Goal: Task Accomplishment & Management: Use online tool/utility

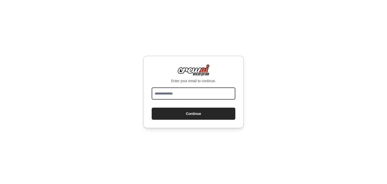
click at [179, 94] on input "email" at bounding box center [194, 93] width 84 height 12
type input "**********"
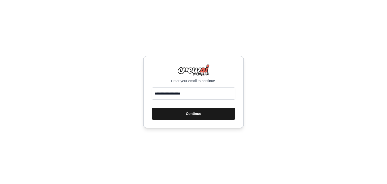
click at [201, 115] on button "Continue" at bounding box center [194, 114] width 84 height 12
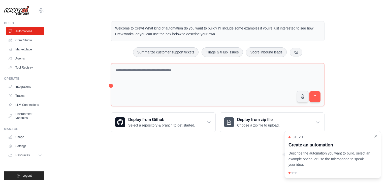
click at [374, 136] on icon "Close walkthrough" at bounding box center [375, 136] width 5 height 5
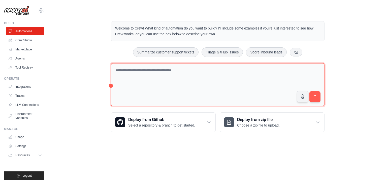
click at [141, 71] on textarea at bounding box center [217, 85] width 213 height 44
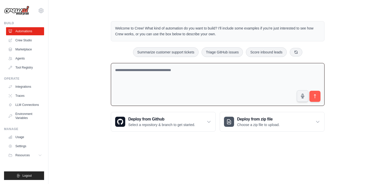
click at [154, 68] on textarea at bounding box center [217, 84] width 213 height 43
paste textarea "**********"
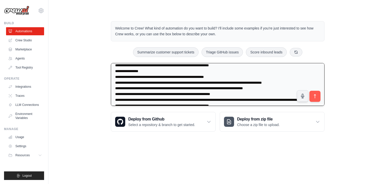
scroll to position [5, 0]
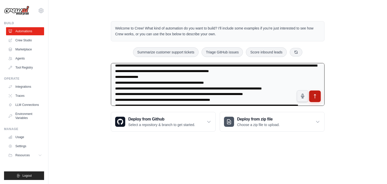
type textarea "**********"
click at [316, 95] on icon "submit" at bounding box center [314, 95] width 5 height 5
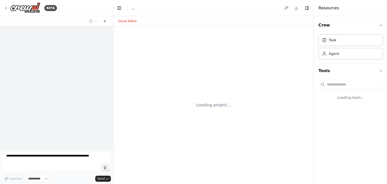
select select "****"
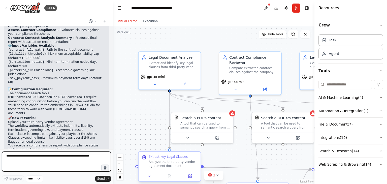
scroll to position [450, 0]
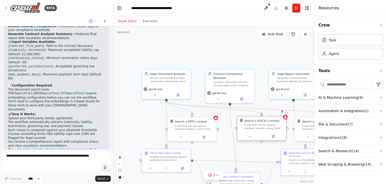
drag, startPoint x: 236, startPoint y: 133, endPoint x: 235, endPoint y: 128, distance: 5.3
click at [237, 128] on div "Search a DOCX's content A tool that can be used to semantic search a query from…" at bounding box center [262, 128] width 50 height 25
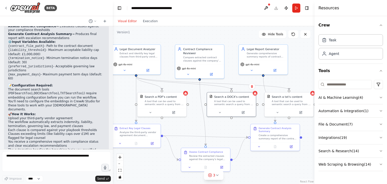
drag, startPoint x: 214, startPoint y: 57, endPoint x: 184, endPoint y: 32, distance: 39.0
click at [184, 32] on div ".deletable-edge-delete-btn { width: 20px; height: 20px; border: 0px solid #ffff…" at bounding box center [213, 105] width 201 height 158
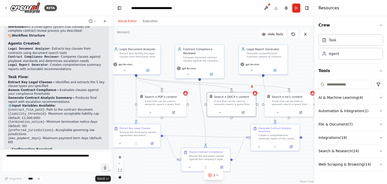
scroll to position [385, 0]
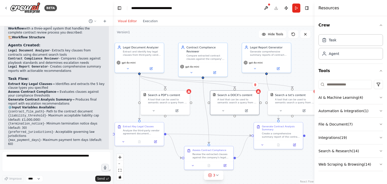
drag, startPoint x: 228, startPoint y: 41, endPoint x: 232, endPoint y: 39, distance: 3.9
click at [232, 39] on div ".deletable-edge-delete-btn { width: 20px; height: 20px; border: 0px solid #ffff…" at bounding box center [213, 105] width 201 height 158
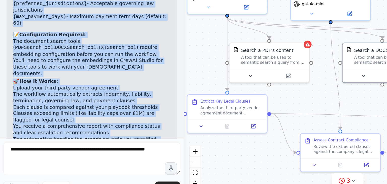
scroll to position [0, 0]
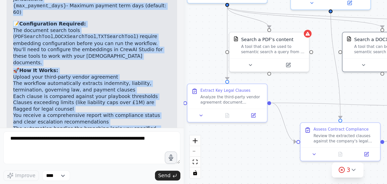
drag, startPoint x: 8, startPoint y: 34, endPoint x: 49, endPoint y: 141, distance: 115.3
click at [49, 141] on div "Use case description: You receive a third‑party vendor agreement and need to qu…" at bounding box center [56, 87] width 113 height 123
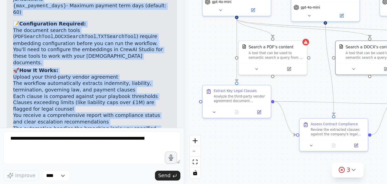
click at [75, 148] on div "Use case description: You receive a third‑party vendor agreement and need to qu…" at bounding box center [56, 87] width 113 height 123
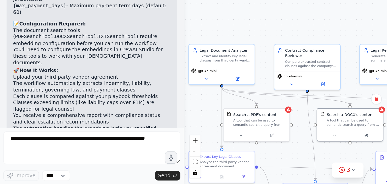
drag, startPoint x: 130, startPoint y: 114, endPoint x: 120, endPoint y: 153, distance: 40.5
click at [120, 153] on div ".deletable-edge-delete-btn { width: 20px; height: 20px; border: 0px solid #ffff…" at bounding box center [213, 105] width 201 height 158
click at [134, 111] on div "gpt-4o-mini" at bounding box center [136, 116] width 40 height 11
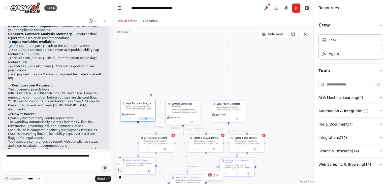
click at [147, 119] on icon at bounding box center [146, 119] width 2 height 2
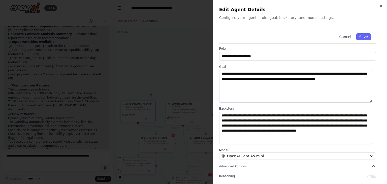
scroll to position [1, 0]
click at [372, 166] on icon "button" at bounding box center [373, 167] width 3 height 2
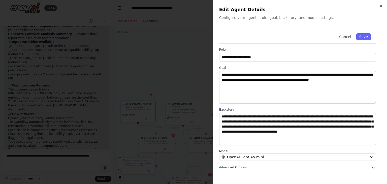
click at [369, 166] on button "Advanced Options" at bounding box center [297, 167] width 157 height 5
click at [380, 4] on div "**********" at bounding box center [300, 92] width 174 height 184
click at [381, 5] on icon "button" at bounding box center [381, 6] width 4 height 4
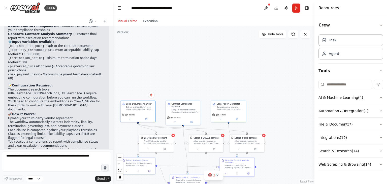
click at [381, 97] on icon "button" at bounding box center [381, 97] width 2 height 1
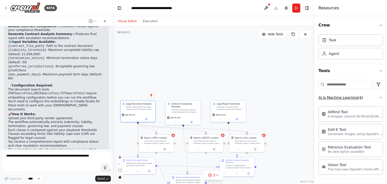
click at [379, 97] on icon "button" at bounding box center [381, 97] width 4 height 4
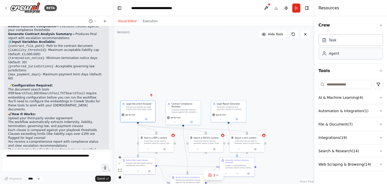
click at [361, 55] on div "Agent" at bounding box center [350, 54] width 64 height 12
drag, startPoint x: 303, startPoint y: 65, endPoint x: 258, endPoint y: 61, distance: 45.7
click at [258, 61] on div "New Task Task description" at bounding box center [265, 59] width 35 height 9
click at [277, 67] on icon at bounding box center [276, 66] width 2 height 2
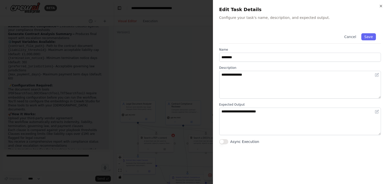
click at [227, 141] on button "Async Execution" at bounding box center [223, 141] width 9 height 5
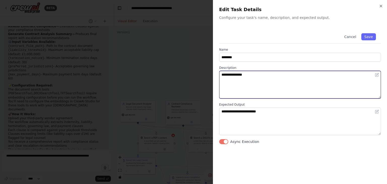
click at [268, 73] on textarea "**********" at bounding box center [300, 85] width 162 height 28
type textarea "*"
type textarea "**********"
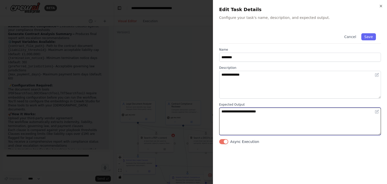
click at [249, 118] on textarea "**********" at bounding box center [300, 122] width 162 height 28
type textarea "*"
type textarea "**********"
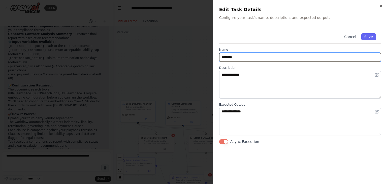
click at [242, 57] on input "********" at bounding box center [300, 57] width 162 height 9
type input "*"
type input "**********"
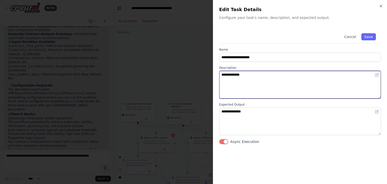
click at [250, 75] on textarea "**********" at bounding box center [300, 85] width 162 height 28
type textarea "*"
type textarea "**********"
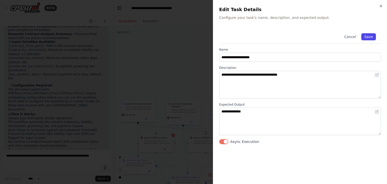
click at [370, 36] on button "Save" at bounding box center [368, 36] width 15 height 7
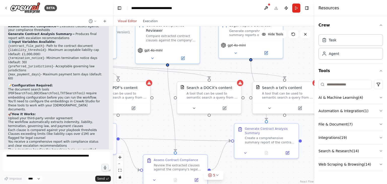
drag, startPoint x: 219, startPoint y: 94, endPoint x: 218, endPoint y: 10, distance: 83.6
click at [218, 10] on main "**********" at bounding box center [213, 92] width 201 height 184
click at [194, 110] on button at bounding box center [193, 107] width 29 height 6
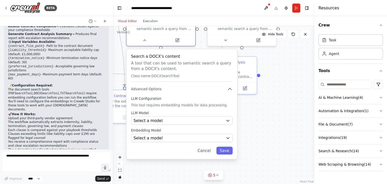
drag, startPoint x: 280, startPoint y: 156, endPoint x: 282, endPoint y: 116, distance: 39.8
click at [282, 116] on div ".deletable-edge-delete-btn { width: 20px; height: 20px; border: 0px solid #ffff…" at bounding box center [213, 105] width 201 height 158
click at [160, 120] on div "Select a model" at bounding box center [178, 121] width 90 height 6
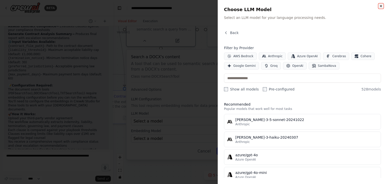
click at [381, 6] on icon "button" at bounding box center [381, 6] width 2 height 2
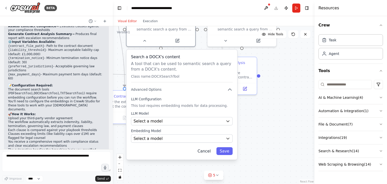
click at [207, 151] on button "Cancel" at bounding box center [204, 151] width 20 height 8
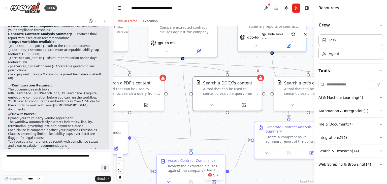
drag, startPoint x: 225, startPoint y: 131, endPoint x: 290, endPoint y: 195, distance: 91.1
click at [290, 184] on html "BETA Use case description: You receive a third‑party vendor agreement and need …" at bounding box center [193, 92] width 387 height 184
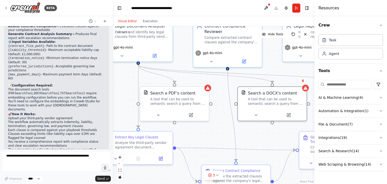
drag, startPoint x: 215, startPoint y: 129, endPoint x: 262, endPoint y: 139, distance: 47.7
click at [262, 139] on div ".deletable-edge-delete-btn { width: 20px; height: 20px; border: 0px solid #ffff…" at bounding box center [213, 105] width 201 height 158
click at [158, 116] on icon at bounding box center [158, 114] width 5 height 5
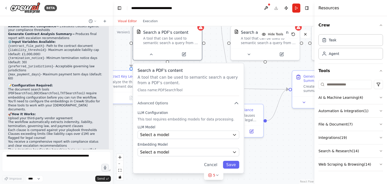
drag, startPoint x: 218, startPoint y: 93, endPoint x: 211, endPoint y: 33, distance: 60.3
click at [211, 33] on div ".deletable-edge-delete-btn { width: 20px; height: 20px; border: 0px solid #ffff…" at bounding box center [213, 105] width 201 height 158
click at [175, 93] on div "Search a PDF's content A tool that can be used to semantic search a query from …" at bounding box center [188, 82] width 101 height 28
click at [186, 119] on p "This tool requires embedding models for data processing." at bounding box center [188, 120] width 101 height 5
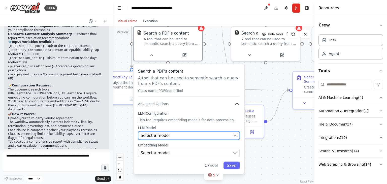
click at [170, 138] on button "Select a model" at bounding box center [188, 135] width 101 height 8
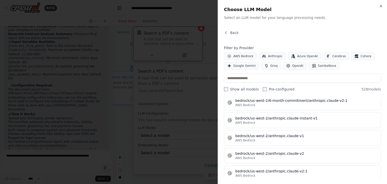
scroll to position [2133, 0]
click at [226, 32] on icon "button" at bounding box center [225, 32] width 1 height 2
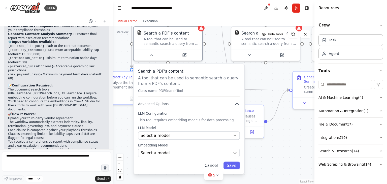
click at [216, 163] on button "Cancel" at bounding box center [211, 165] width 20 height 8
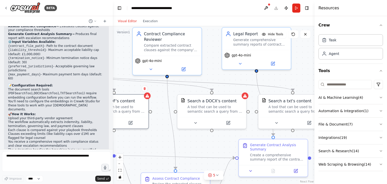
drag, startPoint x: 289, startPoint y: 125, endPoint x: 235, endPoint y: 193, distance: 86.5
click at [235, 184] on html "BETA Use case description: You receive a third‑party vendor agreement and need …" at bounding box center [193, 92] width 387 height 184
click at [265, 4] on button at bounding box center [266, 8] width 8 height 9
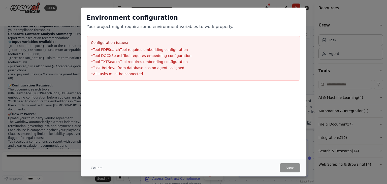
click at [309, 27] on div "Environment configuration Your project might require some environment variables…" at bounding box center [193, 92] width 387 height 184
click at [96, 168] on button "Cancel" at bounding box center [97, 167] width 20 height 9
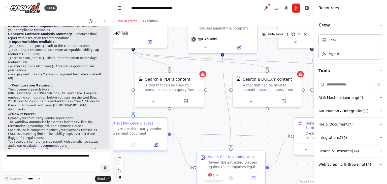
drag, startPoint x: 196, startPoint y: 144, endPoint x: 252, endPoint y: 122, distance: 59.5
click at [252, 122] on div ".deletable-edge-delete-btn { width: 20px; height: 20px; border: 0px solid #ffff…" at bounding box center [213, 105] width 201 height 158
click at [251, 100] on icon at bounding box center [250, 99] width 2 height 1
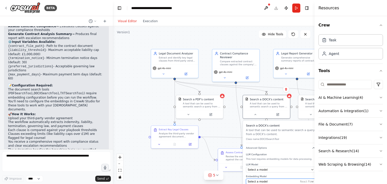
click at [265, 180] on div "Select a model" at bounding box center [277, 181] width 61 height 4
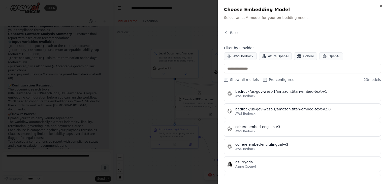
scroll to position [107, 0]
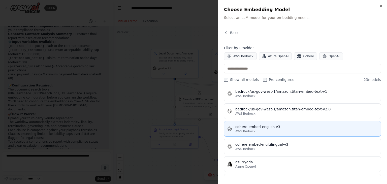
click at [293, 128] on div "cohere.embed-english-v3" at bounding box center [306, 126] width 142 height 5
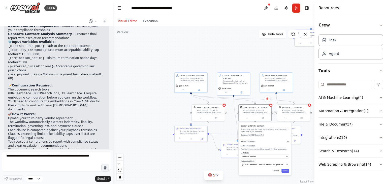
click at [284, 173] on div "Search a DOCX's content A tool that can be used to semantic search a query from…" at bounding box center [264, 148] width 53 height 52
click at [286, 172] on div "Search a DOCX's content A tool that can be used to semantic search a query from…" at bounding box center [264, 148] width 53 height 52
click at [275, 155] on div "Select a model" at bounding box center [263, 156] width 43 height 3
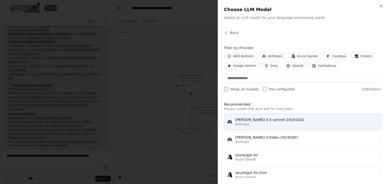
click at [263, 120] on div "claude-3-5-sonnet-20241022" at bounding box center [306, 119] width 142 height 5
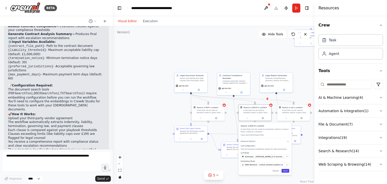
click at [285, 170] on button "Save" at bounding box center [285, 171] width 8 height 4
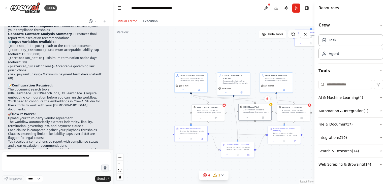
click at [271, 106] on div "DOCXSearchTool A tool that can be used to semantic search a query from a DOCX's…" at bounding box center [254, 112] width 33 height 17
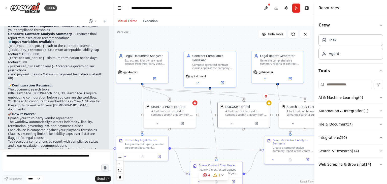
click at [380, 124] on icon "button" at bounding box center [381, 124] width 2 height 1
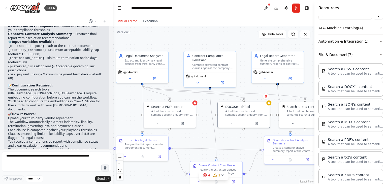
scroll to position [72, 0]
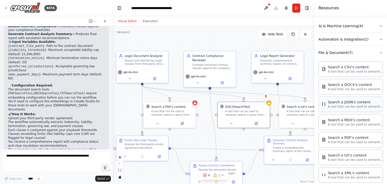
click at [350, 101] on div "Search a JSON's content" at bounding box center [355, 101] width 55 height 5
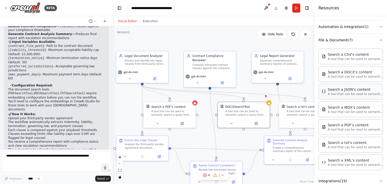
scroll to position [82, 0]
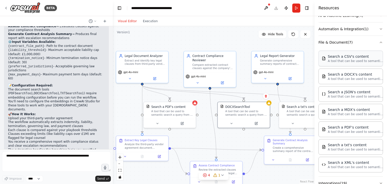
click at [348, 56] on div "Search a CSV's content" at bounding box center [355, 56] width 55 height 5
click at [160, 111] on div "A tool that can be used to semantic search a query from a PDF's content." at bounding box center [172, 112] width 42 height 7
click at [182, 126] on div at bounding box center [172, 122] width 52 height 9
click at [185, 123] on icon at bounding box center [184, 122] width 3 height 3
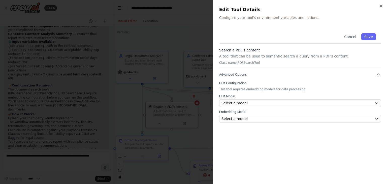
click at [269, 127] on div "Cancel Save Search a PDF's content A tool that can be used to semantic search a…" at bounding box center [300, 103] width 162 height 150
click at [348, 36] on button "Cancel" at bounding box center [350, 36] width 18 height 7
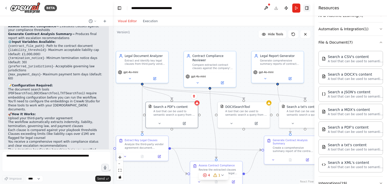
click at [308, 7] on button "Toggle Right Sidebar" at bounding box center [306, 8] width 7 height 7
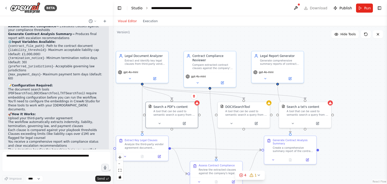
click at [136, 8] on link "Studio" at bounding box center [136, 8] width 11 height 4
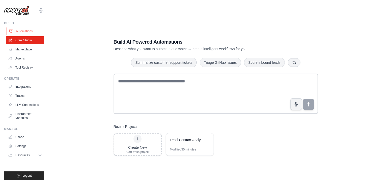
click at [26, 31] on link "Automations" at bounding box center [26, 31] width 38 height 8
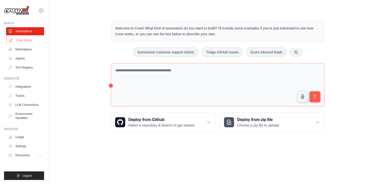
click at [24, 40] on link "Crew Studio" at bounding box center [26, 40] width 38 height 8
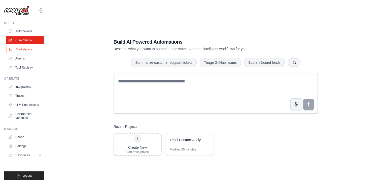
click at [22, 50] on link "Marketplace" at bounding box center [26, 49] width 38 height 8
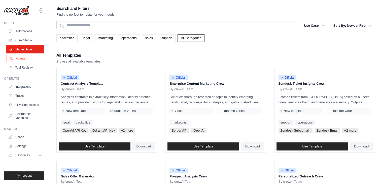
click at [22, 57] on link "Agents" at bounding box center [26, 58] width 38 height 8
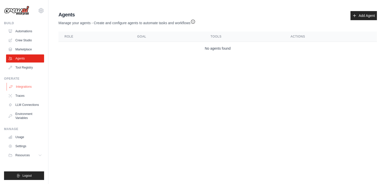
click at [23, 87] on link "Integrations" at bounding box center [26, 87] width 38 height 8
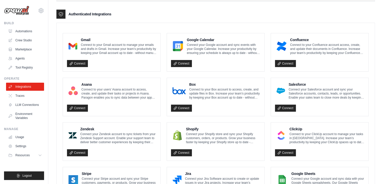
scroll to position [119, 0]
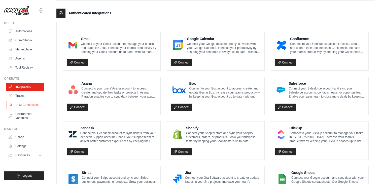
click at [29, 105] on link "LLM Connections" at bounding box center [26, 105] width 38 height 8
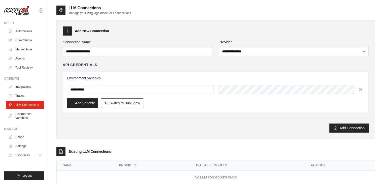
scroll to position [12, 0]
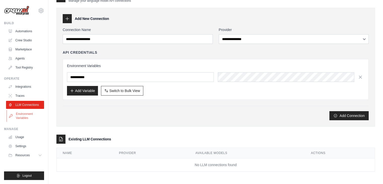
click at [25, 118] on link "Environment Variables" at bounding box center [26, 116] width 38 height 12
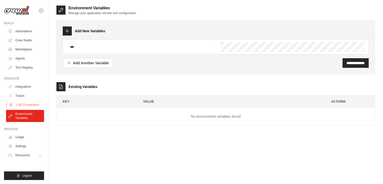
click at [27, 105] on link "LLM Connections" at bounding box center [26, 105] width 38 height 8
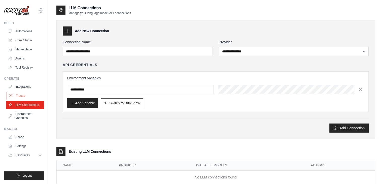
click at [21, 97] on link "Traces" at bounding box center [26, 96] width 38 height 8
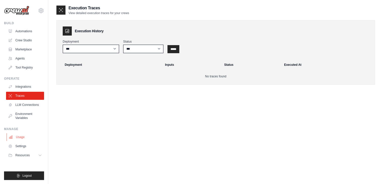
click at [24, 139] on link "Usage" at bounding box center [26, 137] width 38 height 8
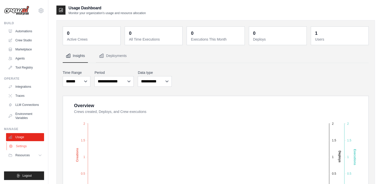
click at [22, 146] on link "Settings" at bounding box center [26, 146] width 38 height 8
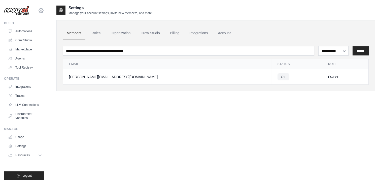
click at [42, 11] on icon at bounding box center [41, 11] width 6 height 6
click at [31, 68] on link "Tool Registry" at bounding box center [26, 67] width 38 height 8
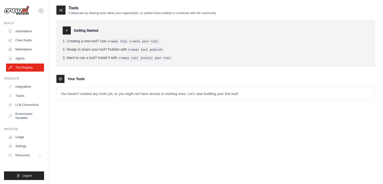
click at [19, 54] on ul "Automations Crew Studio Marketplace Agents Tool Registry" at bounding box center [25, 49] width 38 height 44
click at [19, 57] on link "Agents" at bounding box center [26, 58] width 38 height 8
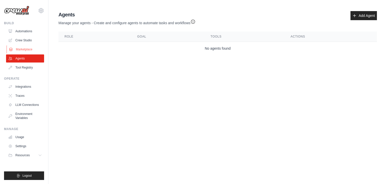
click at [19, 48] on link "Marketplace" at bounding box center [26, 49] width 38 height 8
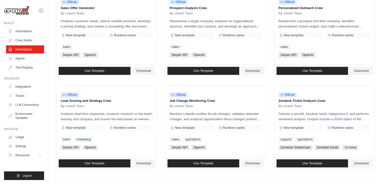
scroll to position [282, 0]
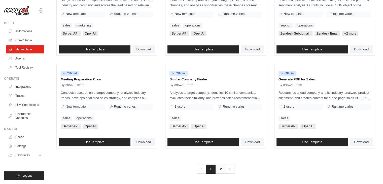
click at [221, 167] on link "2" at bounding box center [221, 168] width 10 height 9
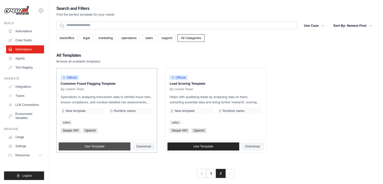
click at [88, 144] on span "Use Template" at bounding box center [95, 146] width 20 height 4
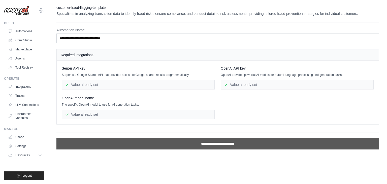
click at [215, 141] on input "**********" at bounding box center [217, 144] width 322 height 12
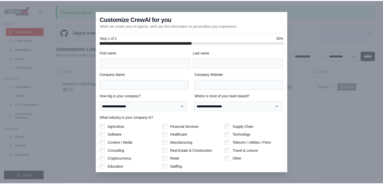
scroll to position [16, 0]
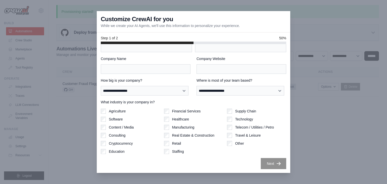
click at [301, 32] on div at bounding box center [193, 92] width 387 height 184
click at [71, 139] on div at bounding box center [193, 92] width 387 height 184
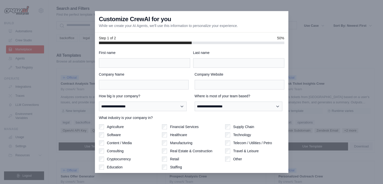
scroll to position [282, 0]
